Goal: Information Seeking & Learning: Learn about a topic

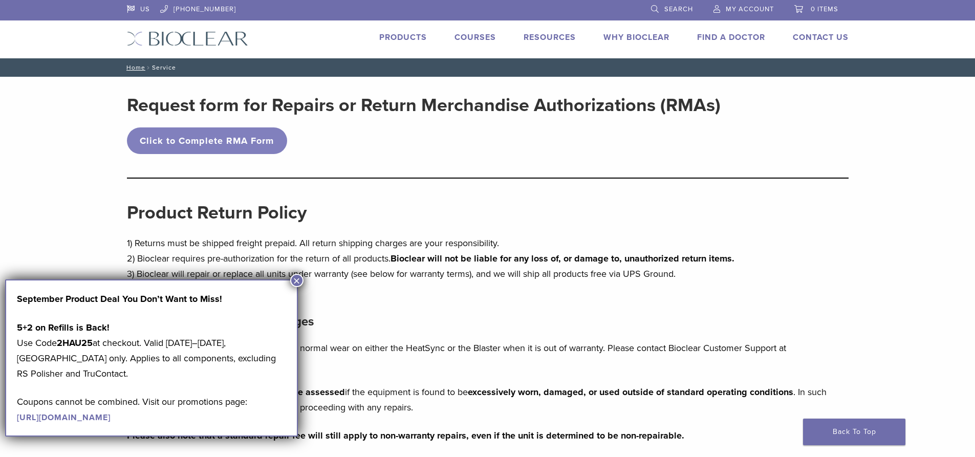
click at [298, 277] on button "×" at bounding box center [296, 280] width 13 height 13
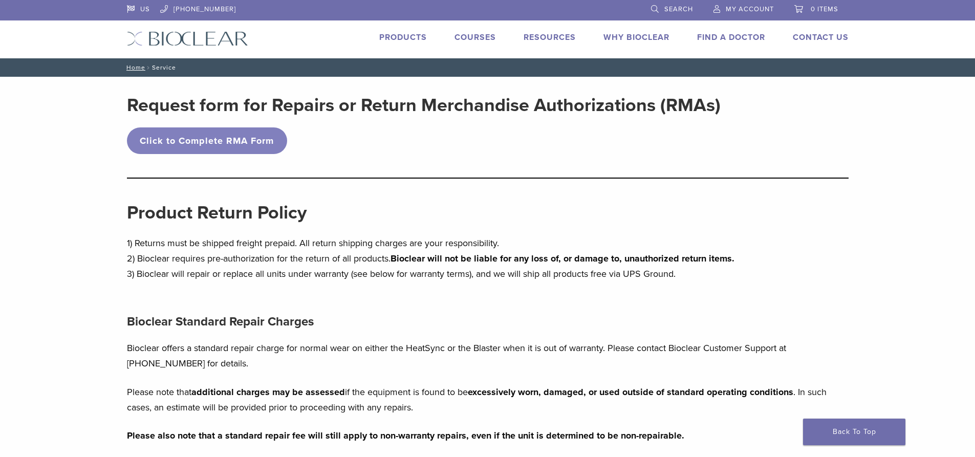
click at [399, 40] on link "Products" at bounding box center [403, 37] width 48 height 10
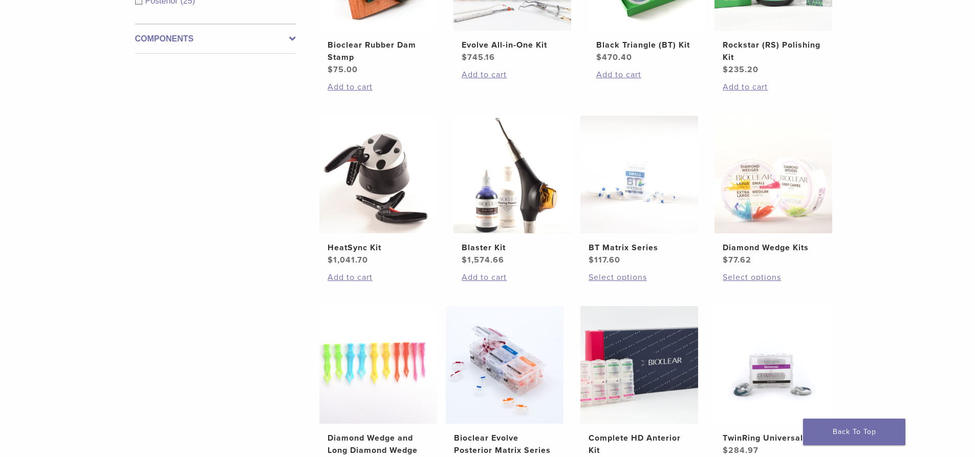
scroll to position [512, 0]
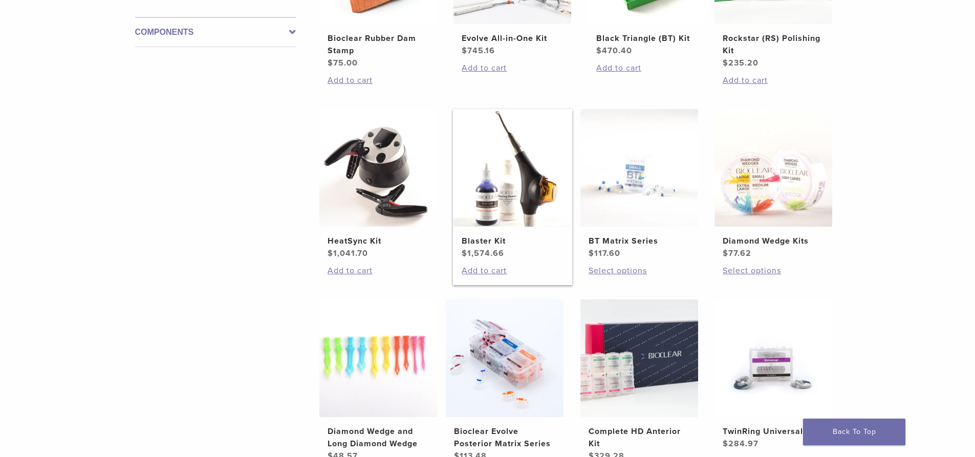
click at [531, 239] on h2 "Blaster Kit" at bounding box center [512, 241] width 101 height 12
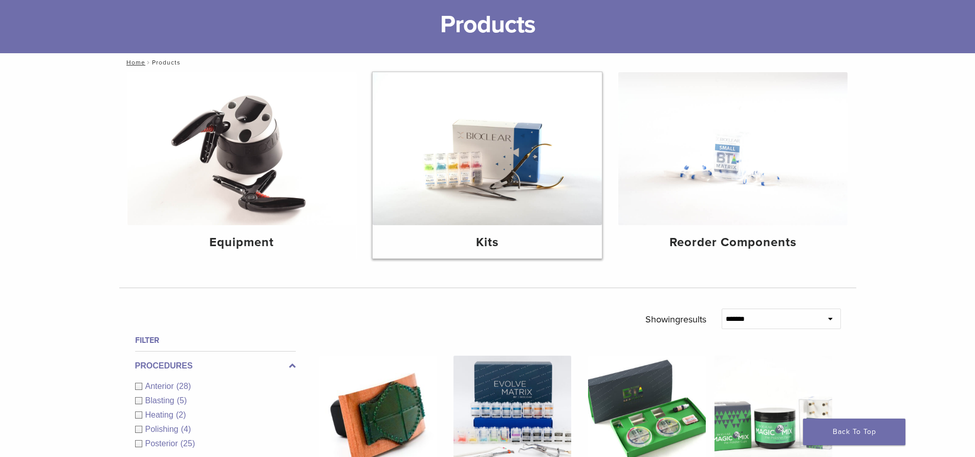
scroll to position [0, 0]
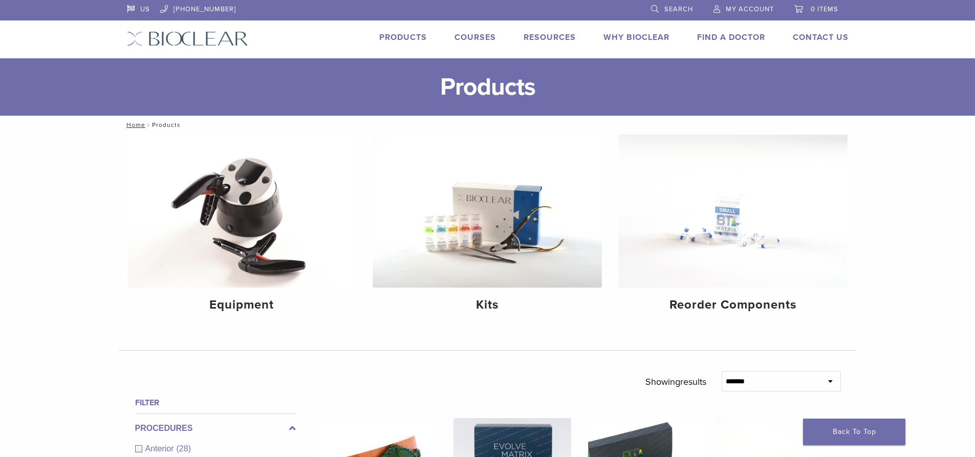
click at [465, 36] on link "Courses" at bounding box center [475, 37] width 41 height 10
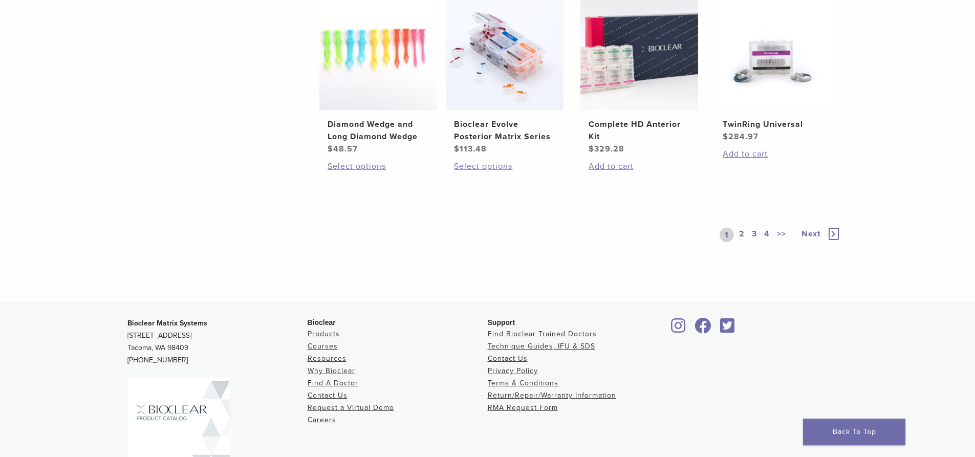
scroll to position [870, 0]
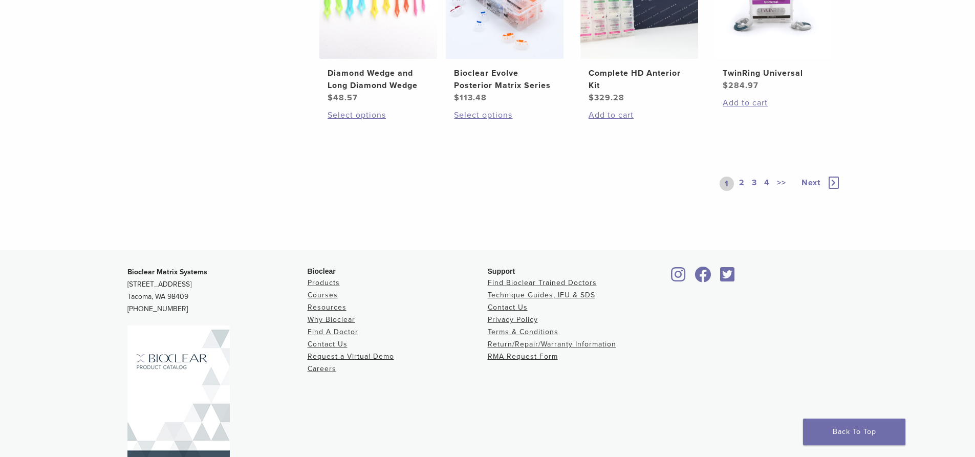
click at [743, 183] on link "2" at bounding box center [742, 184] width 10 height 14
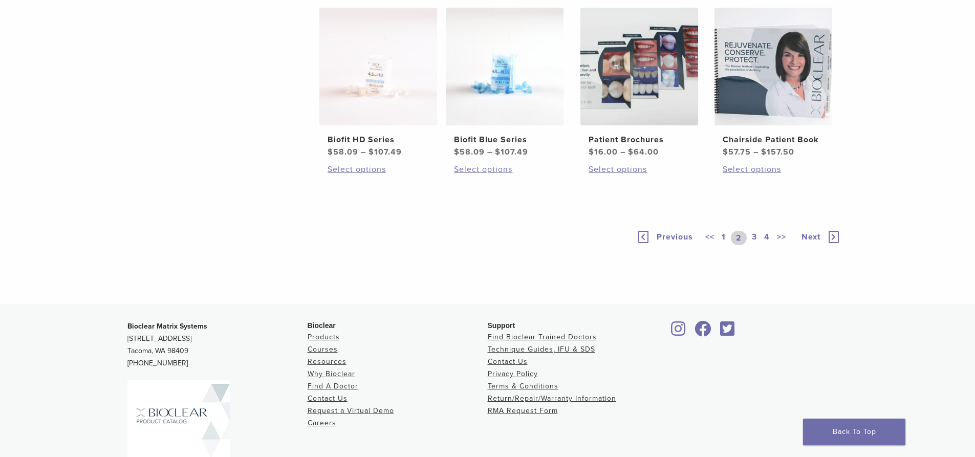
scroll to position [717, 0]
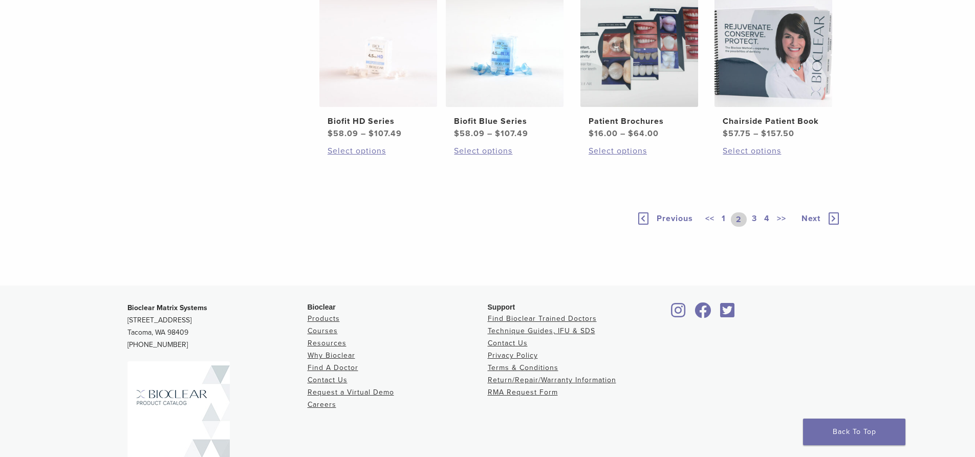
click at [753, 227] on link "3" at bounding box center [754, 219] width 9 height 14
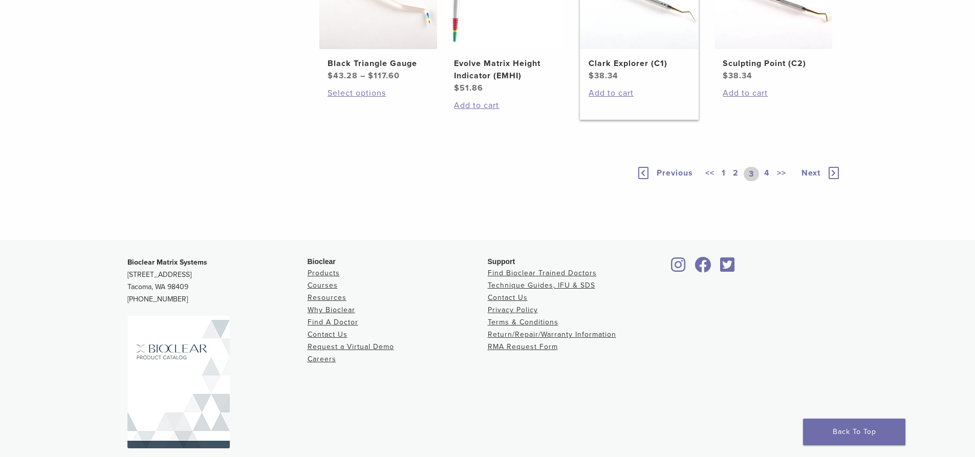
scroll to position [920, 0]
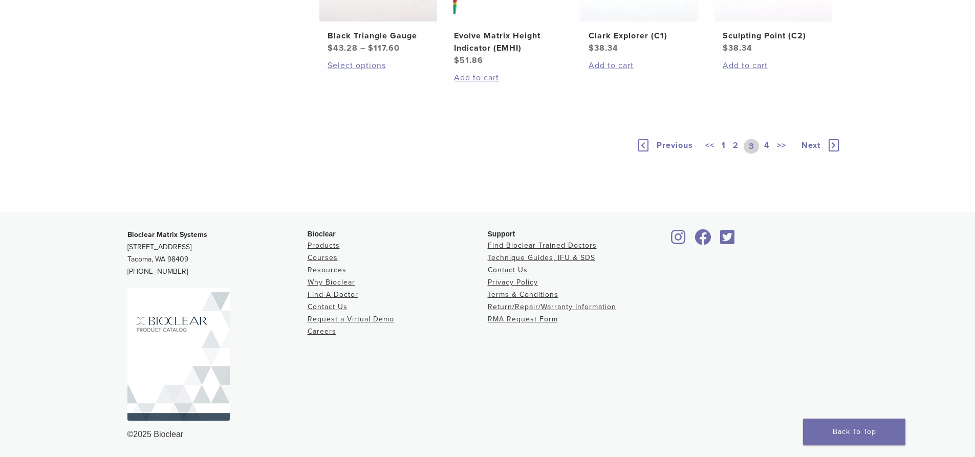
click at [765, 147] on link "4" at bounding box center [767, 146] width 10 height 14
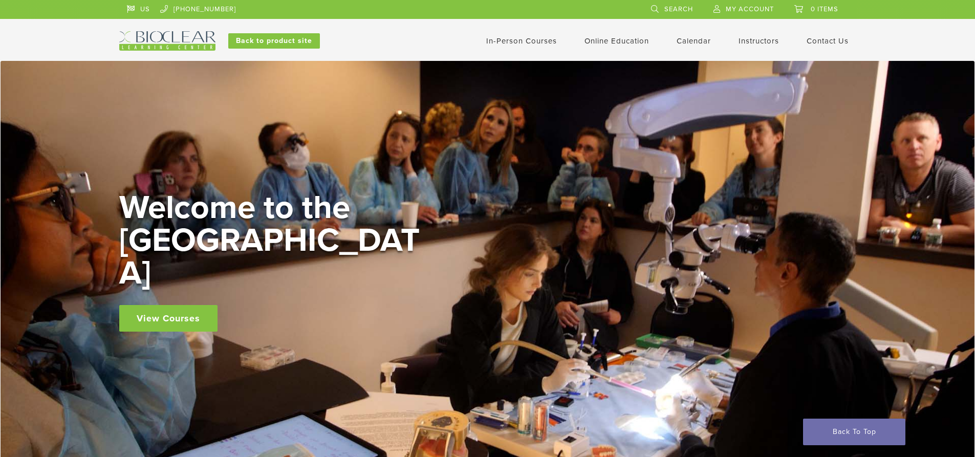
click at [522, 42] on link "In-Person Courses" at bounding box center [521, 40] width 71 height 9
click at [754, 39] on link "Instructors" at bounding box center [759, 40] width 40 height 9
